Goal: Information Seeking & Learning: Learn about a topic

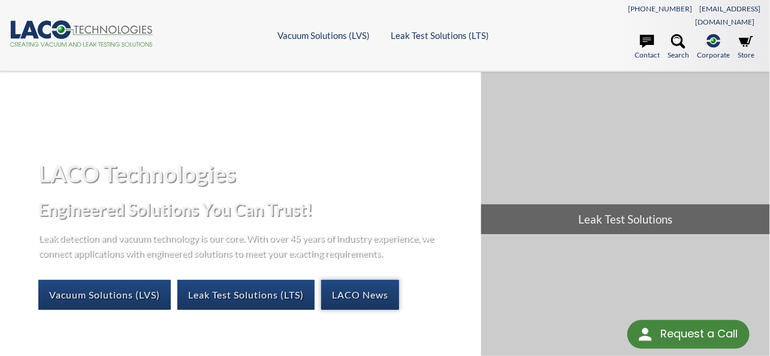
click at [366, 280] on link "LACO News" at bounding box center [360, 295] width 78 height 30
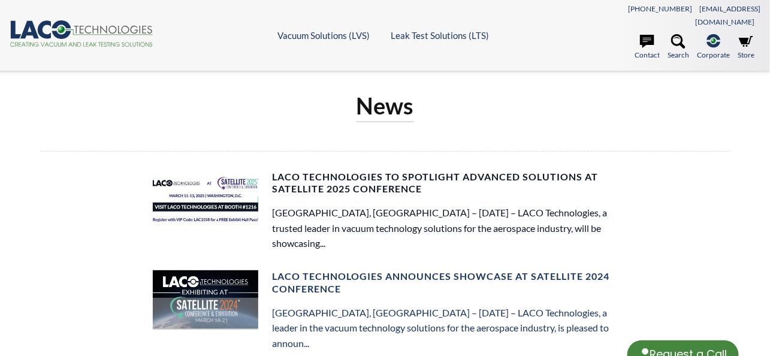
select select "Widget Language Translate"
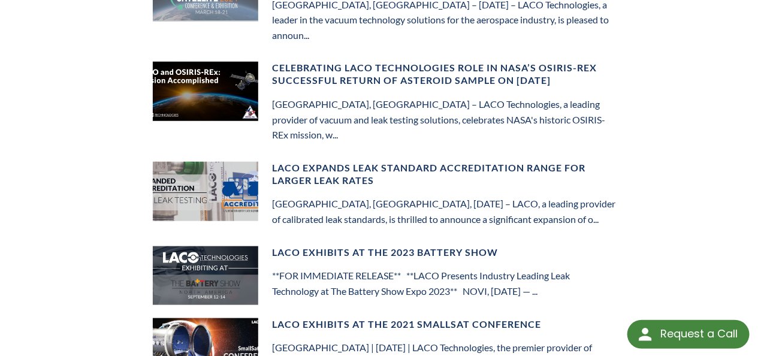
scroll to position [313, 0]
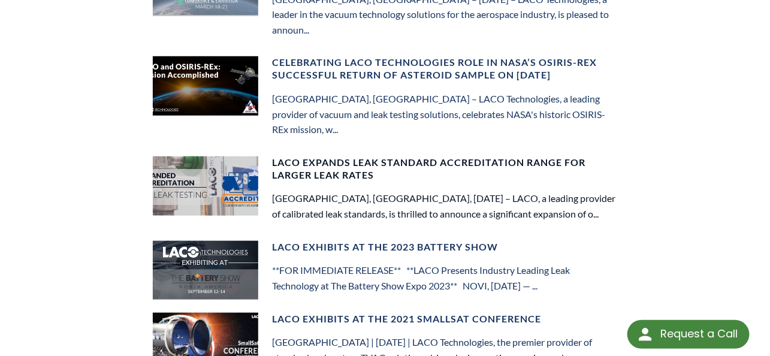
click at [222, 156] on img at bounding box center [205, 185] width 105 height 59
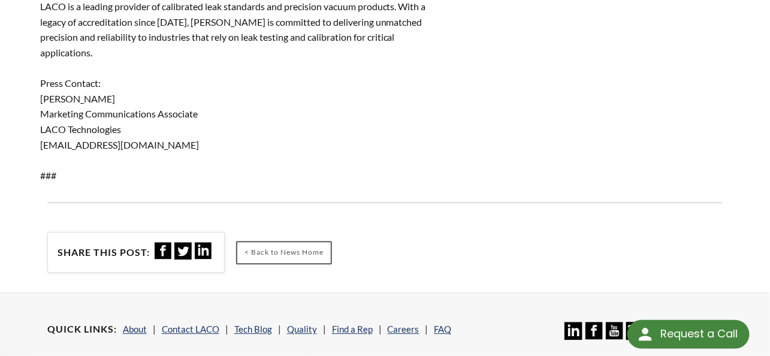
scroll to position [937, 0]
click at [286, 240] on link "< Back to News Home" at bounding box center [284, 251] width 96 height 23
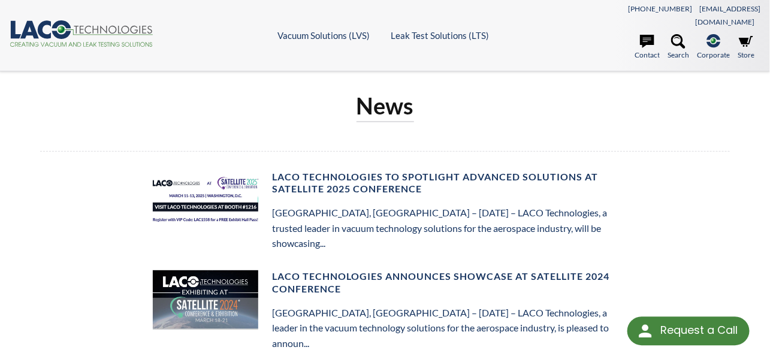
select select "Widget Language Translate"
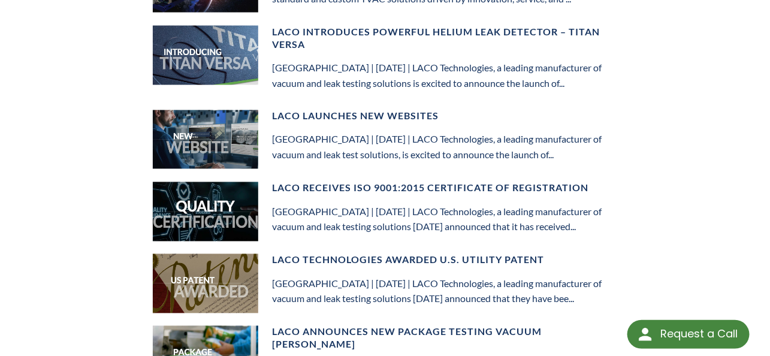
scroll to position [677, 0]
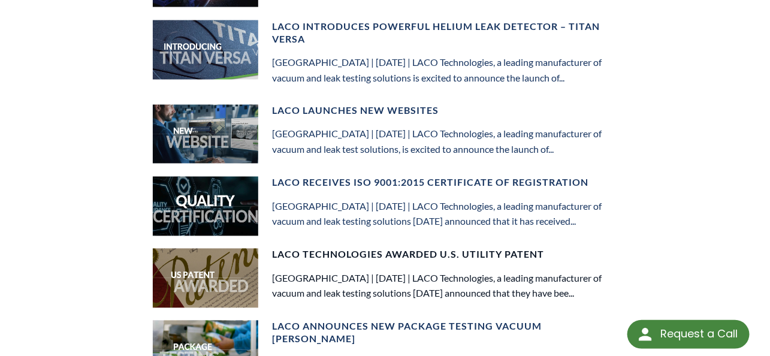
click at [208, 249] on img at bounding box center [205, 278] width 105 height 59
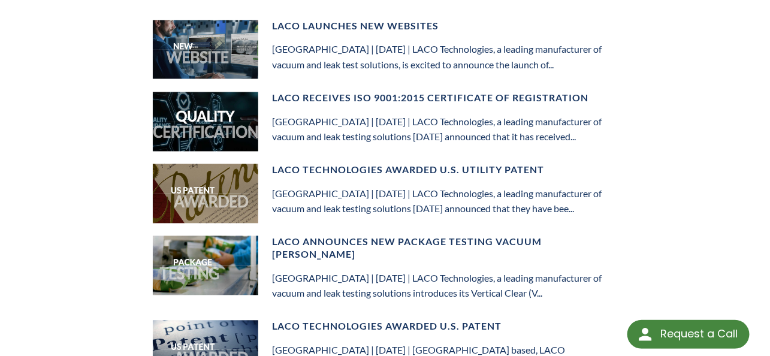
scroll to position [766, 0]
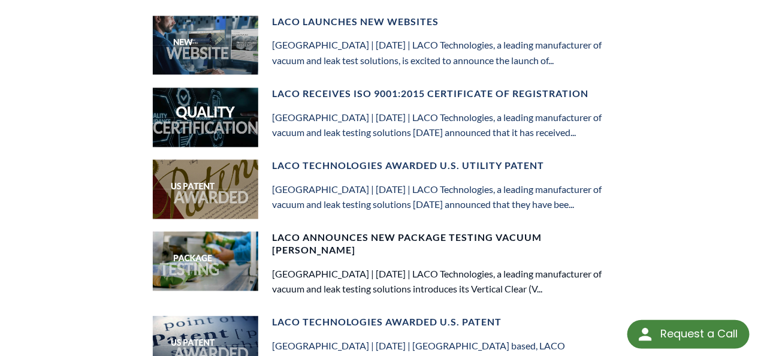
click at [206, 232] on img at bounding box center [205, 261] width 105 height 59
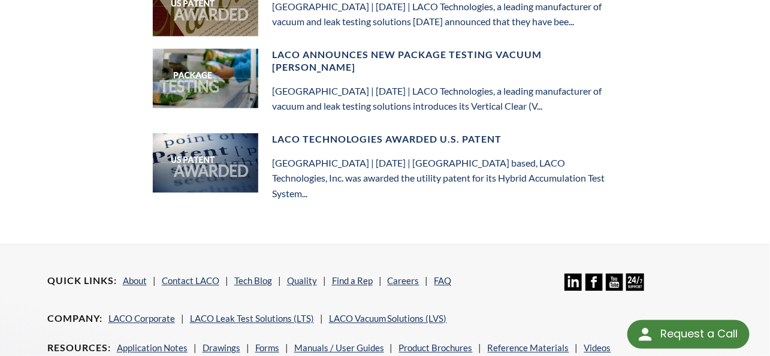
scroll to position [953, 0]
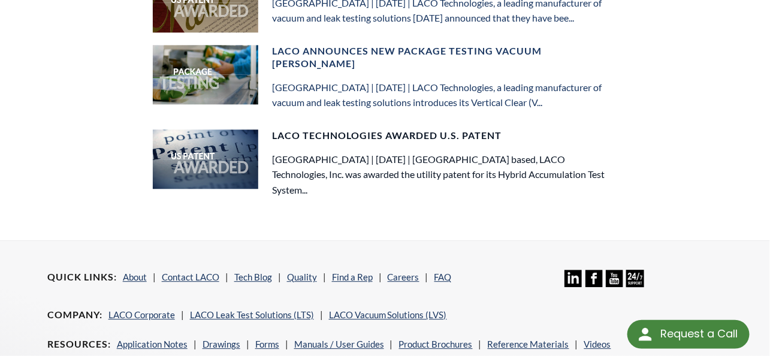
click at [195, 129] on img at bounding box center [205, 158] width 105 height 59
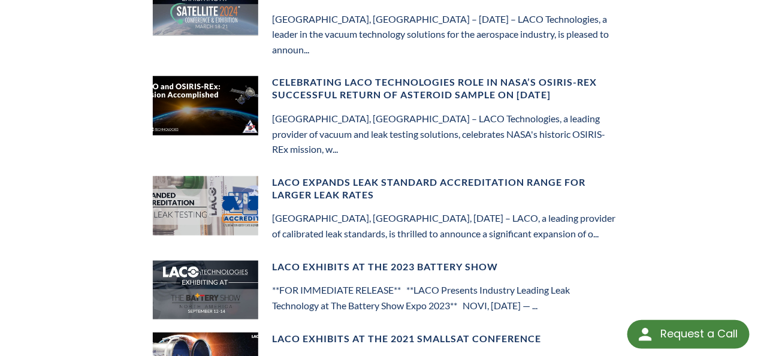
scroll to position [292, 0]
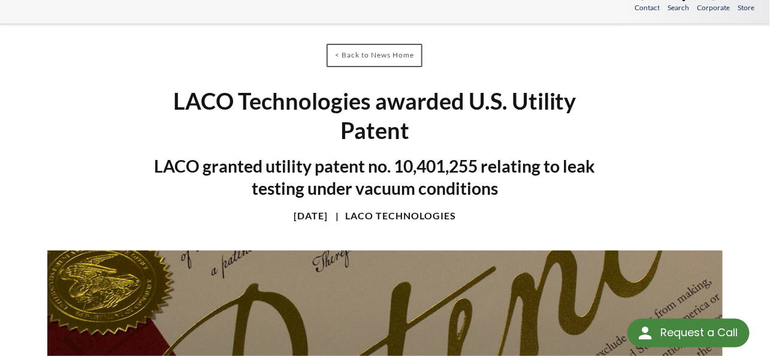
select select "Widget Language Translate"
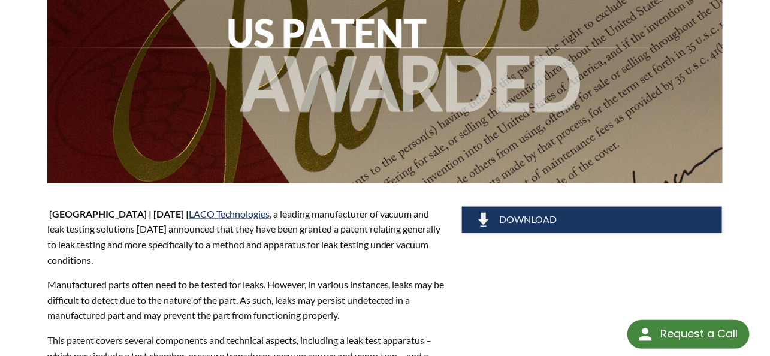
scroll to position [391, 0]
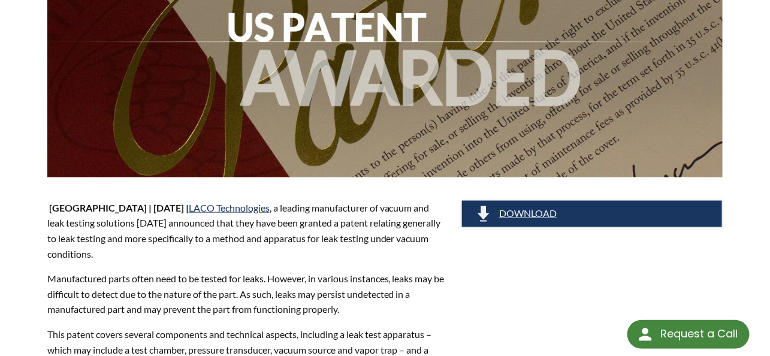
click at [512, 207] on span "Download" at bounding box center [528, 213] width 58 height 13
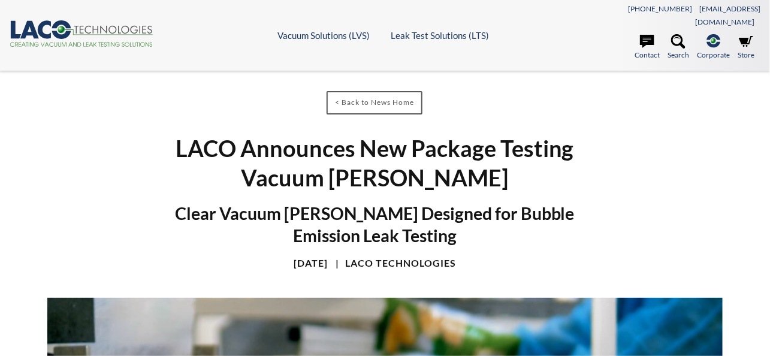
select select "Widget Language Translate"
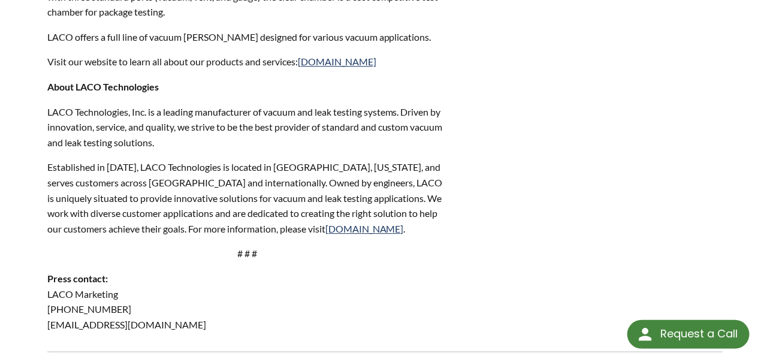
scroll to position [1059, 0]
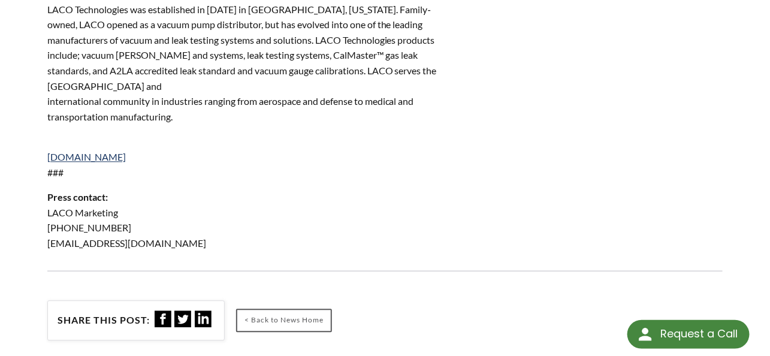
scroll to position [869, 0]
